Goal: Task Accomplishment & Management: Manage account settings

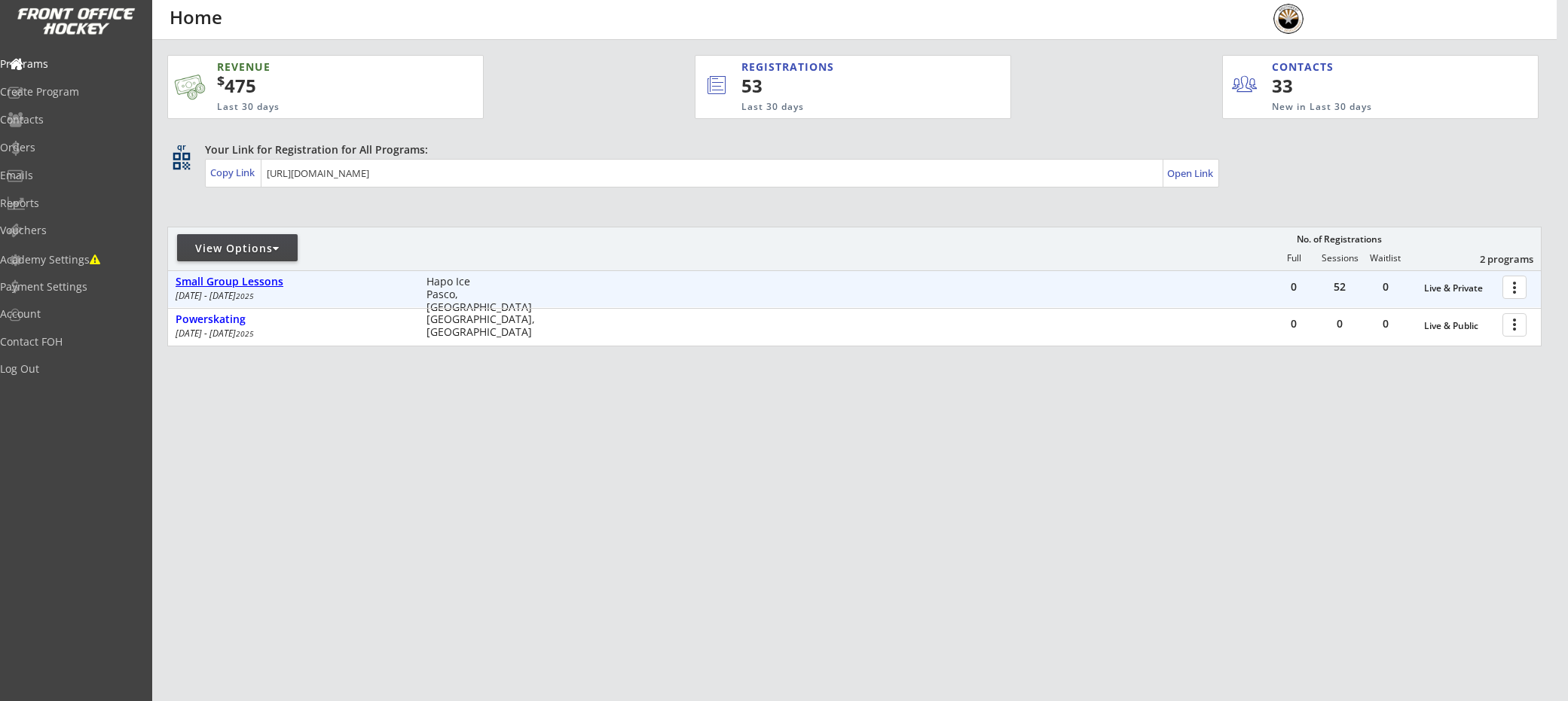
click at [207, 284] on div "Small Group Lessons" at bounding box center [293, 282] width 235 height 13
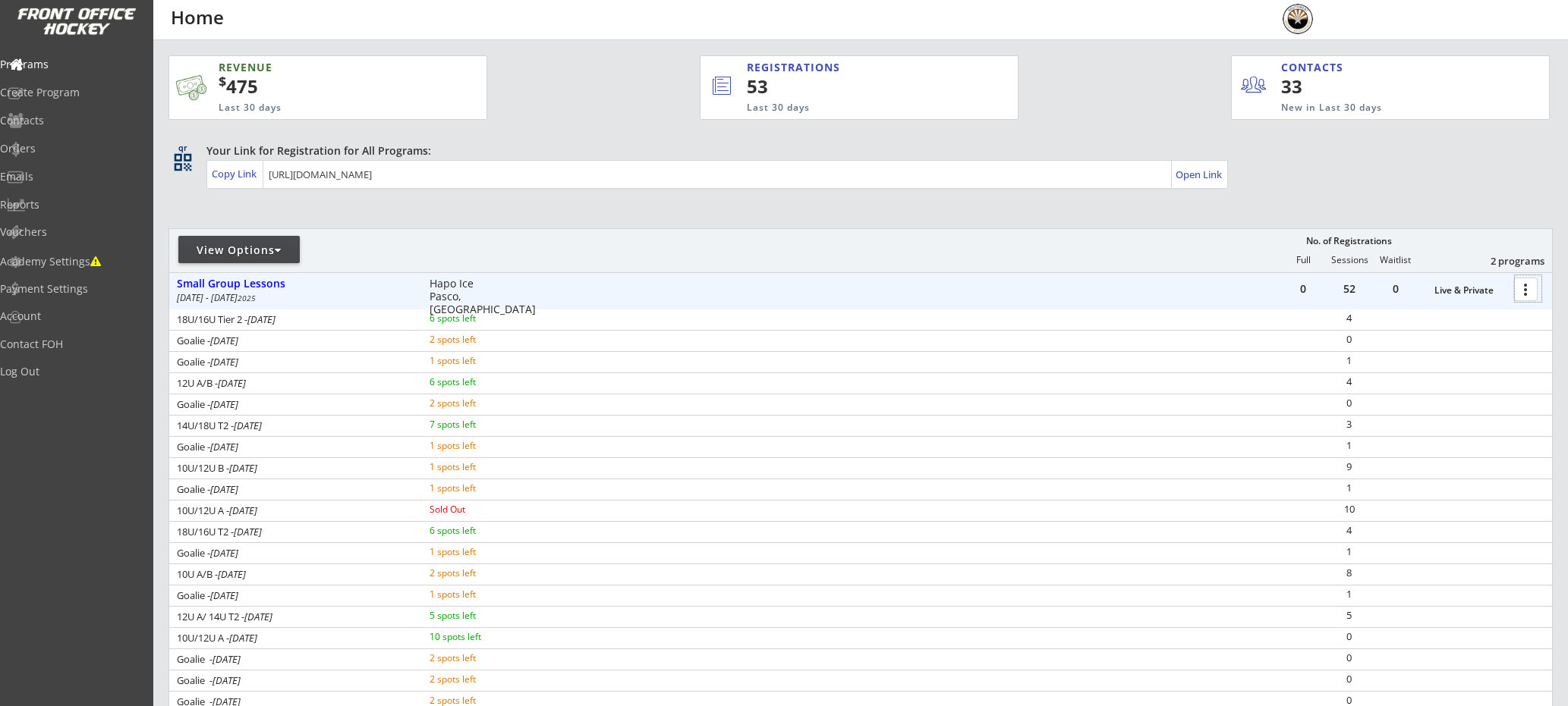
click at [1534, 291] on div at bounding box center [1527, 288] width 27 height 27
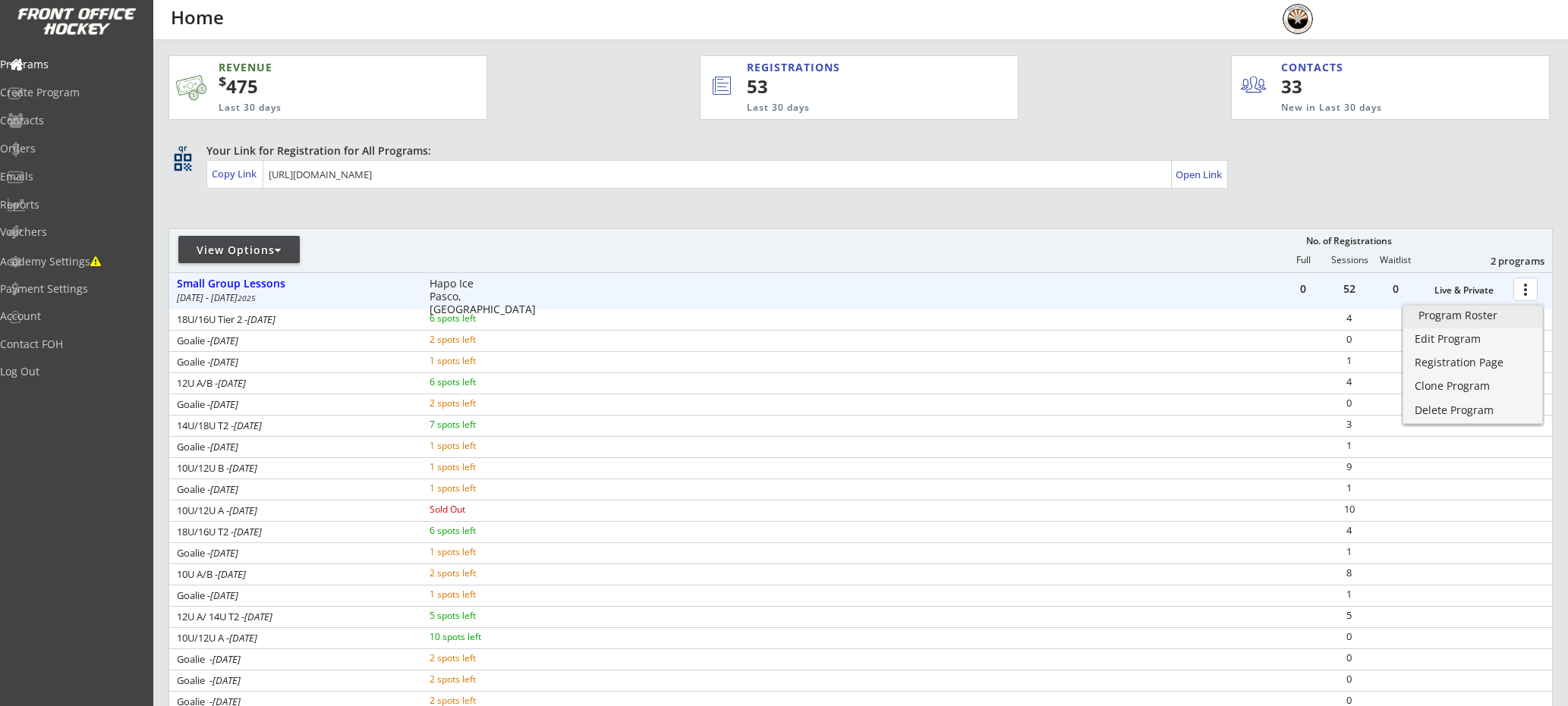
click at [1493, 314] on div "Program Roster" at bounding box center [1473, 316] width 109 height 10
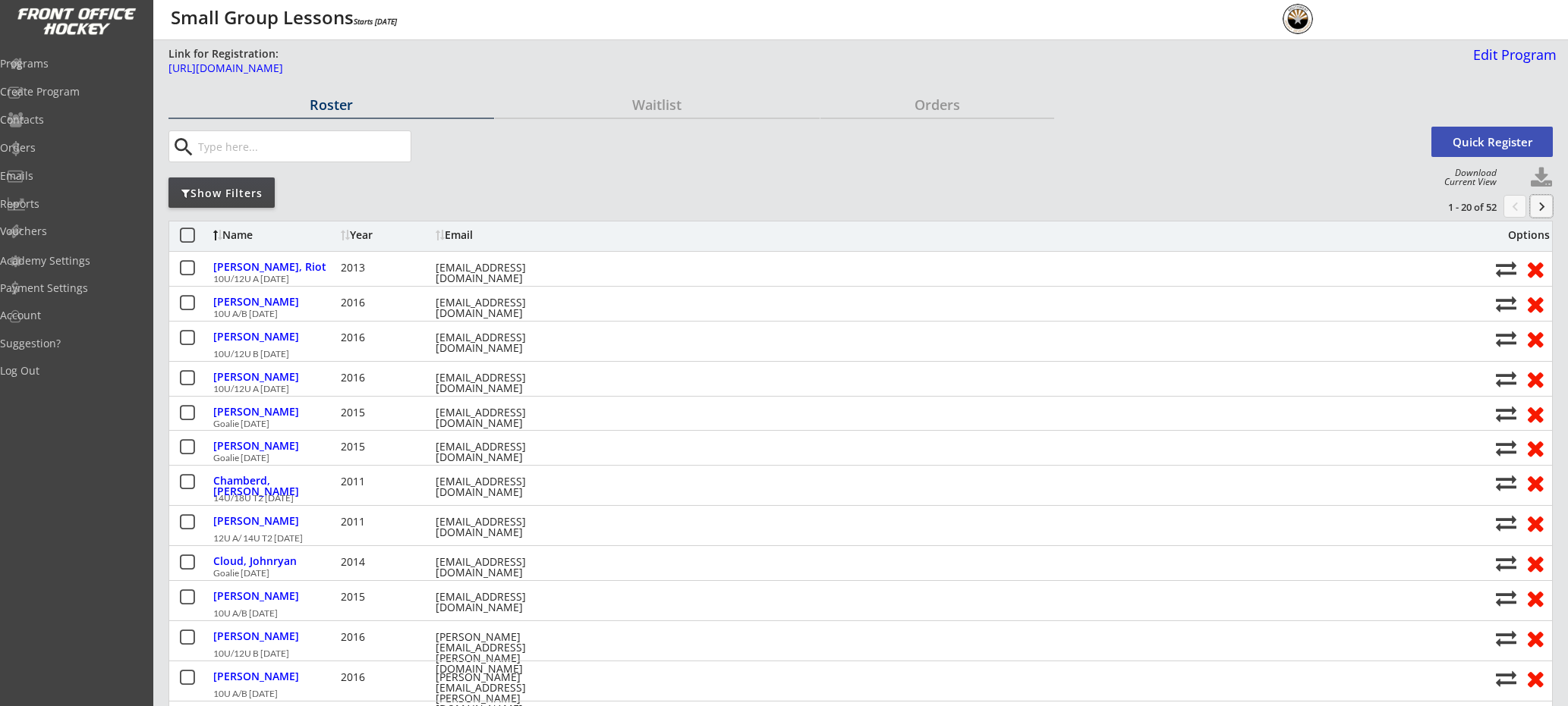
click at [1539, 205] on button "keyboard_arrow_right" at bounding box center [1541, 206] width 22 height 22
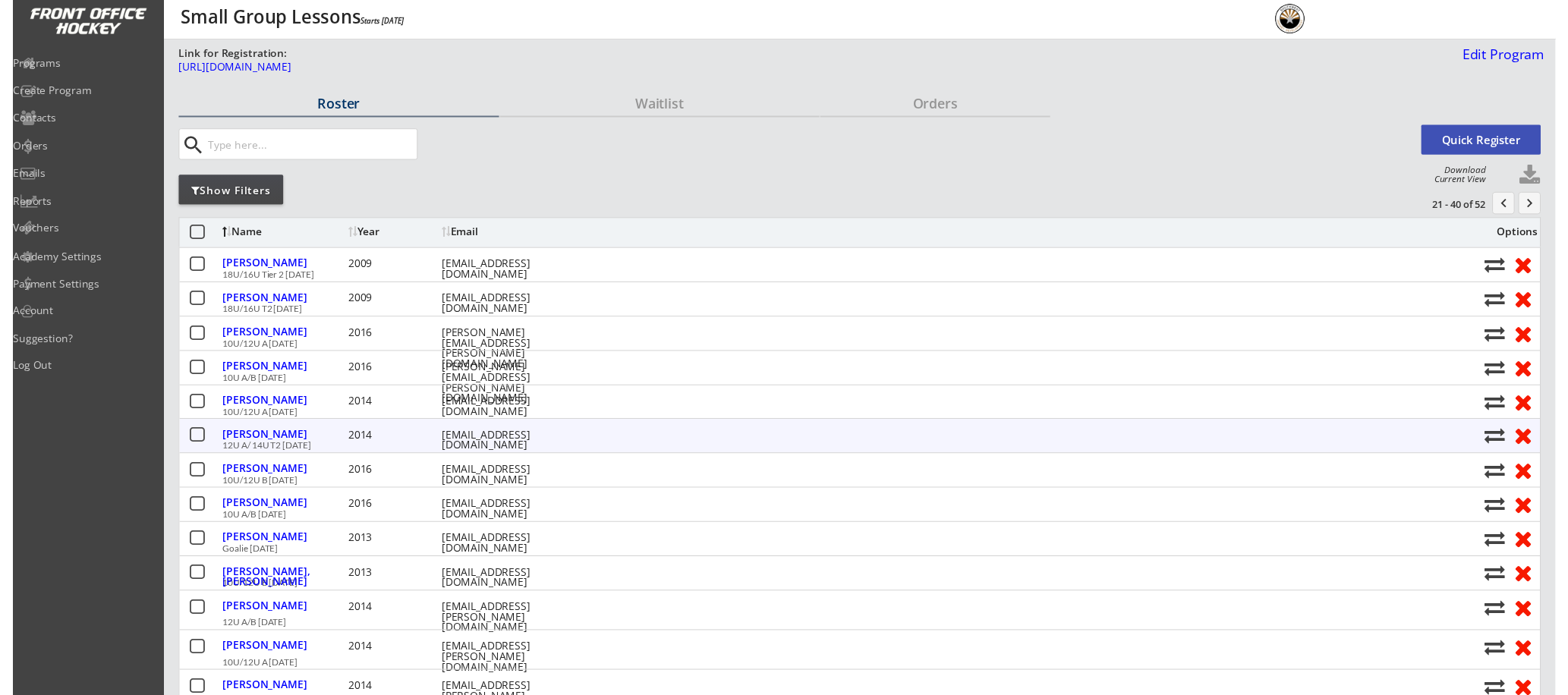
scroll to position [3, 0]
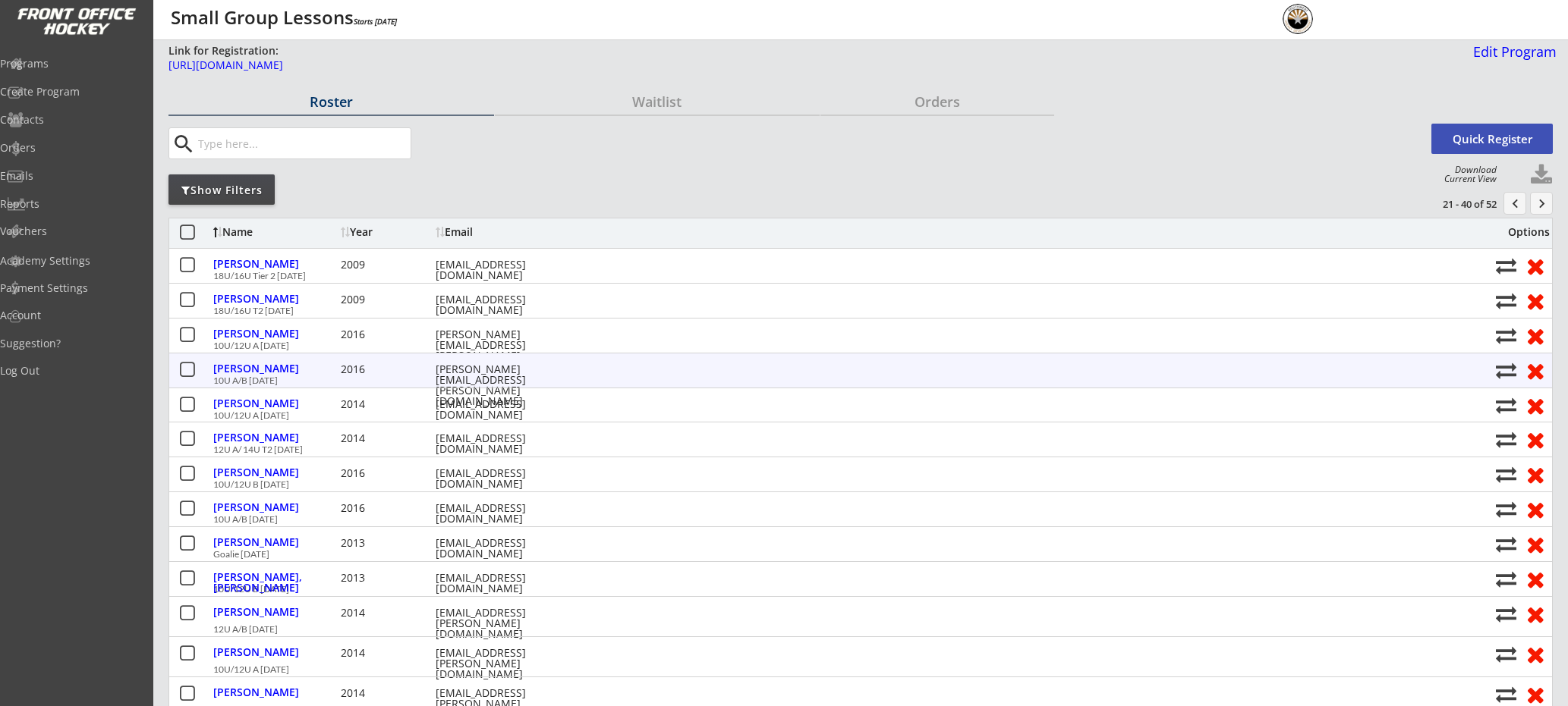
click at [187, 366] on button at bounding box center [187, 371] width 19 height 19
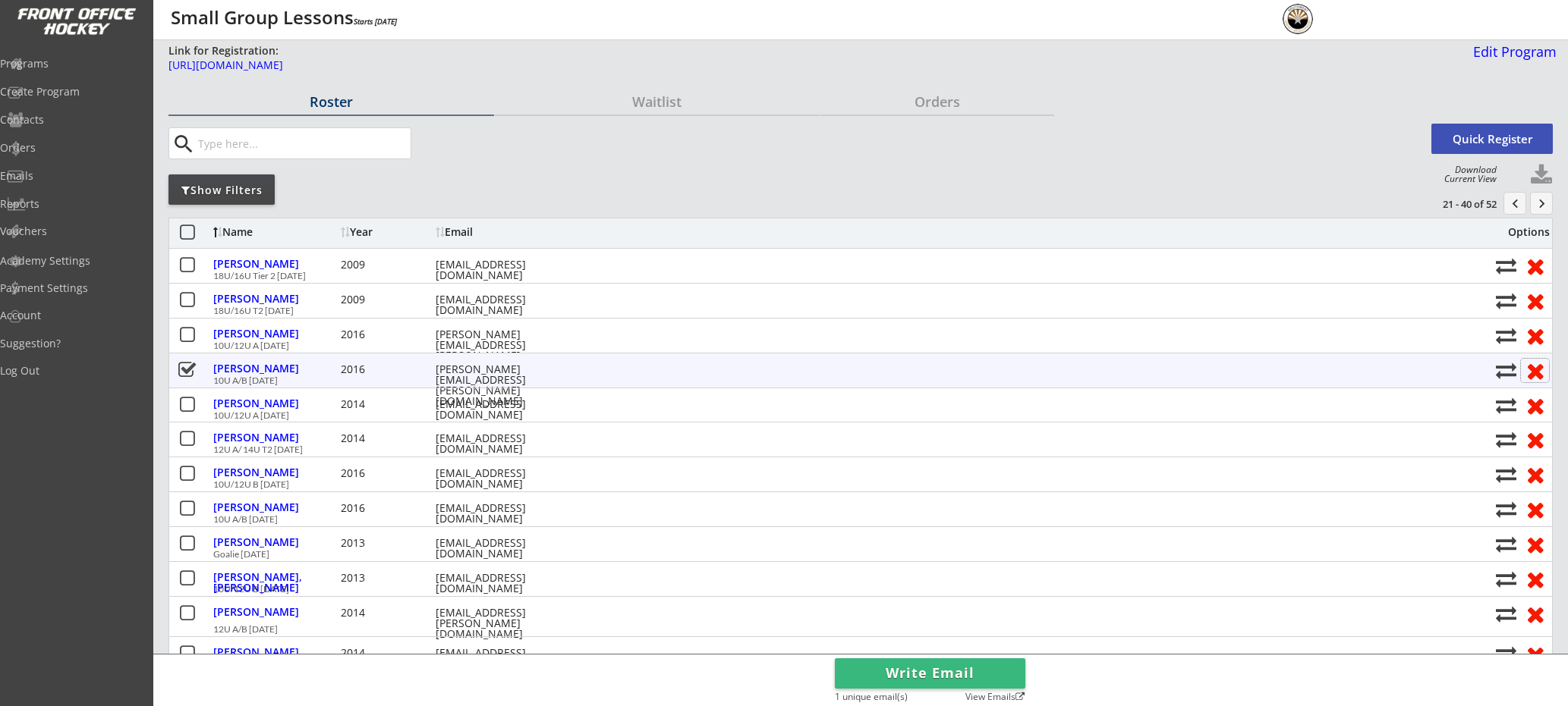
click at [1535, 372] on button at bounding box center [1534, 370] width 28 height 23
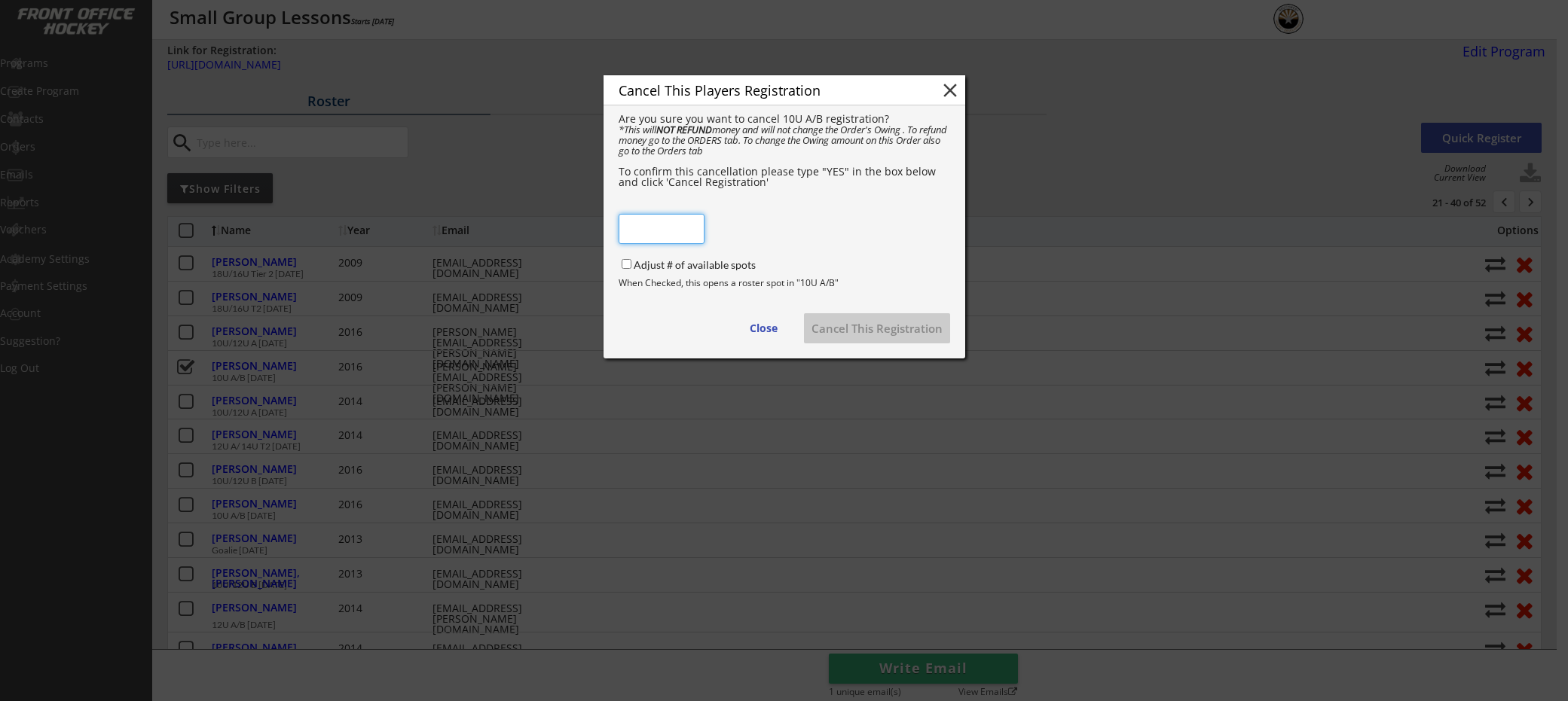
click at [626, 258] on div "Adjust # of available spots" at bounding box center [718, 267] width 199 height 21
click at [628, 265] on input "Adjust # of available spots" at bounding box center [626, 264] width 9 height 9
checkbox input "true"
click at [659, 229] on input "input" at bounding box center [661, 229] width 86 height 30
type input "YES"
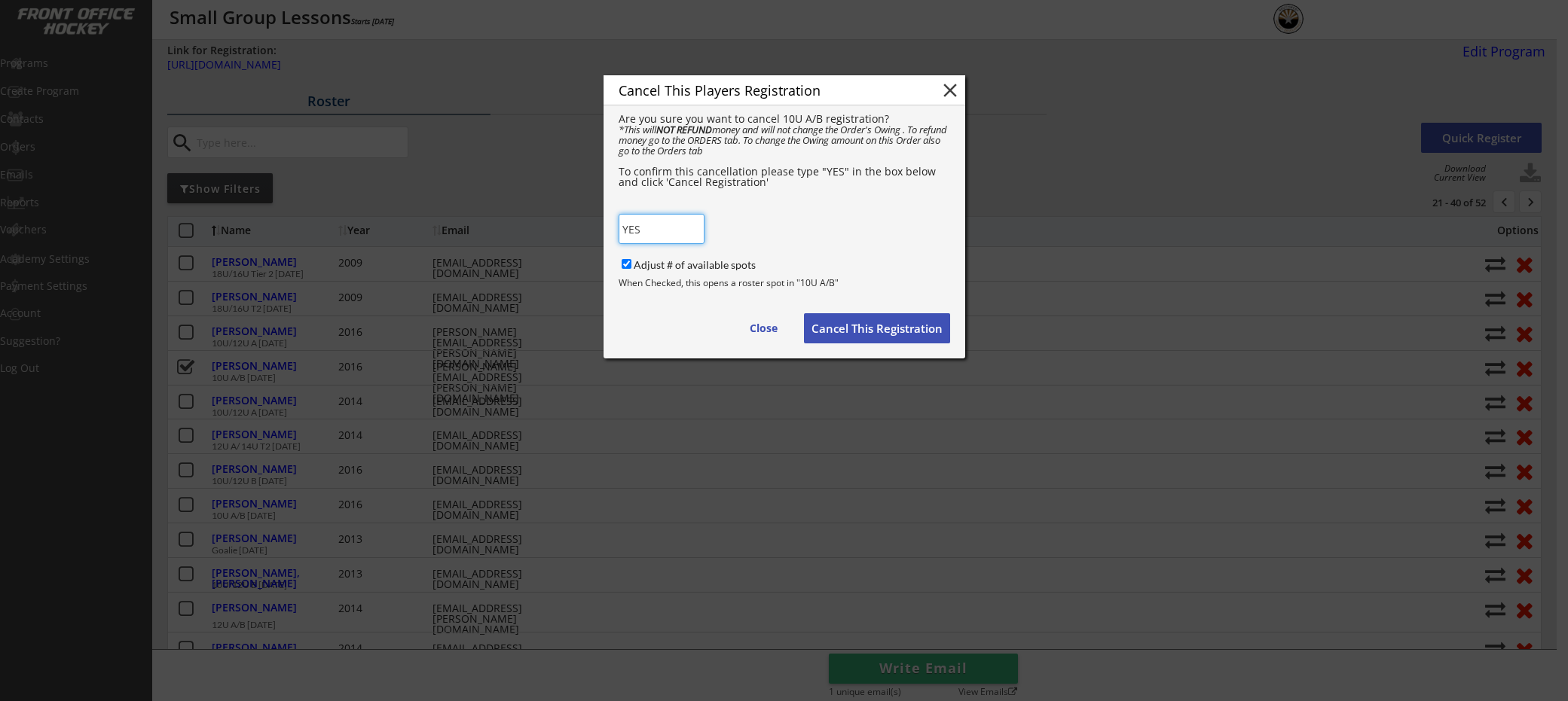
drag, startPoint x: 882, startPoint y: 242, endPoint x: 845, endPoint y: 264, distance: 43.0
click at [882, 242] on div "Cancel This Players Registration close Are you sure you want to cancel 10U A/B …" at bounding box center [784, 217] width 361 height 283
click at [846, 334] on button "Cancel This Registration" at bounding box center [877, 328] width 146 height 30
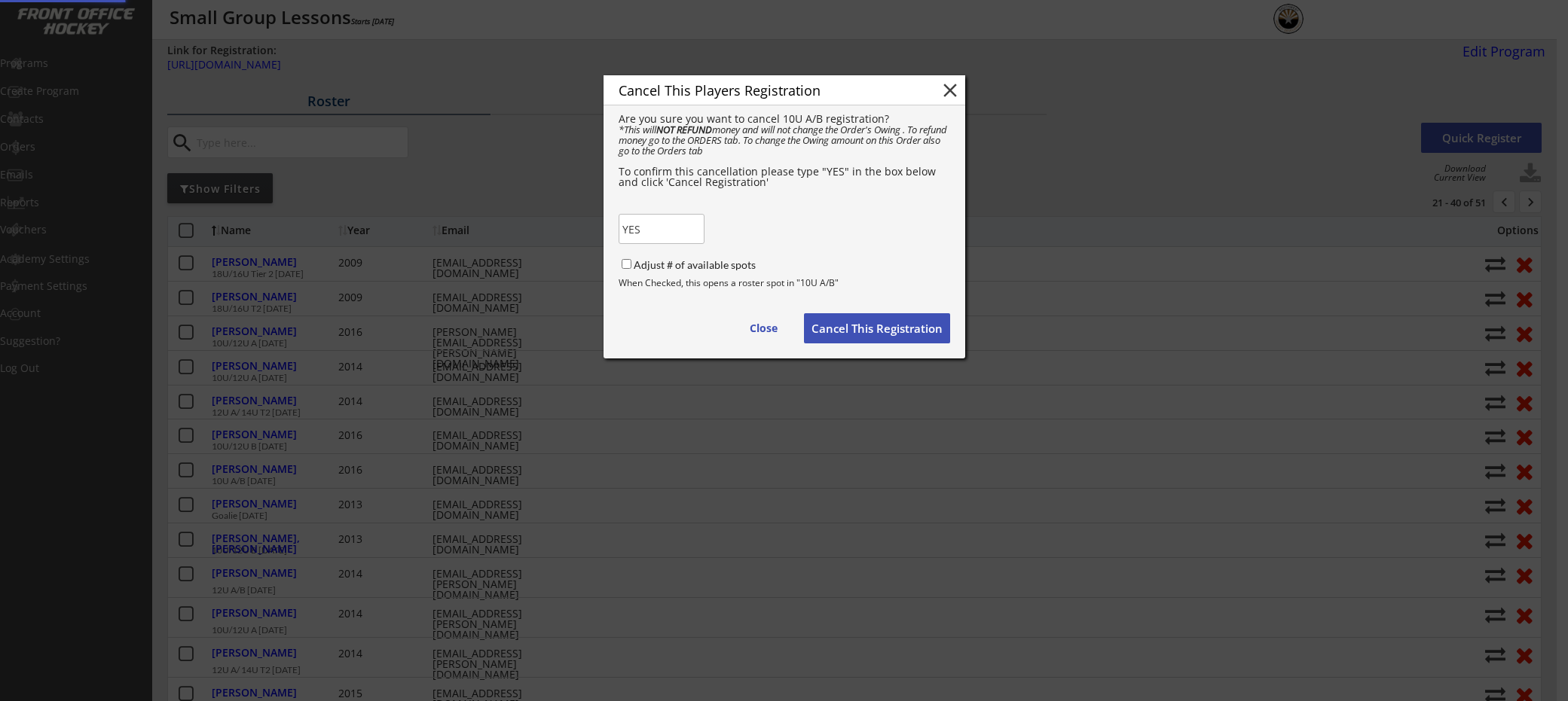
checkbox input "false"
